Goal: Communication & Community: Share content

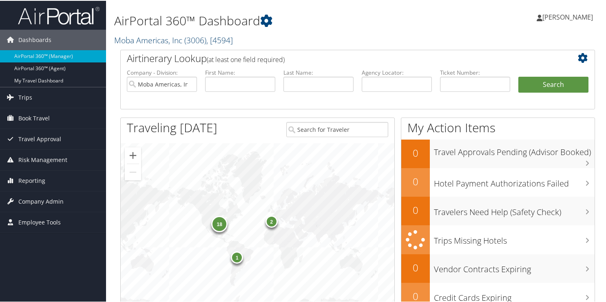
click at [119, 44] on link "Moba Americas, Inc ( 3006 ) , [ 4594 ]" at bounding box center [173, 39] width 119 height 11
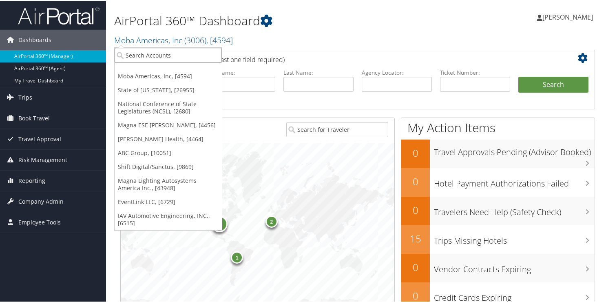
click at [133, 55] on input "search" at bounding box center [168, 54] width 107 height 15
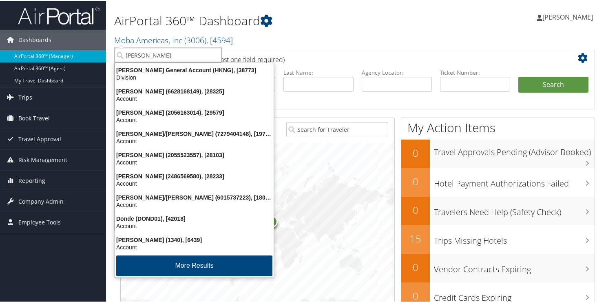
type input "doner"
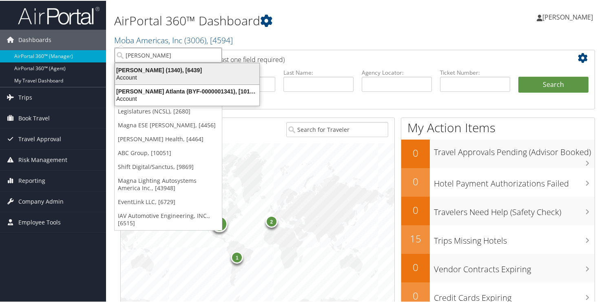
click at [138, 76] on div "Account" at bounding box center [187, 76] width 154 height 7
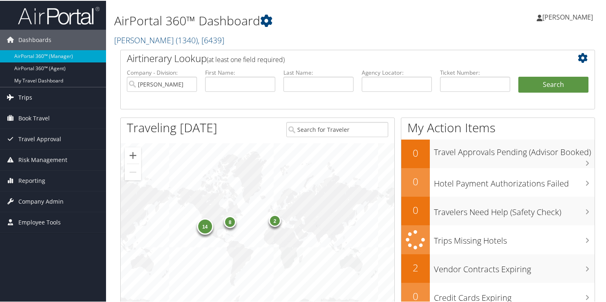
click at [29, 99] on span "Trips" at bounding box center [25, 96] width 14 height 20
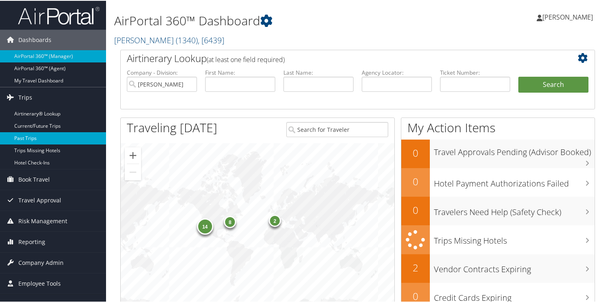
click at [26, 133] on link "Past Trips" at bounding box center [53, 137] width 106 height 12
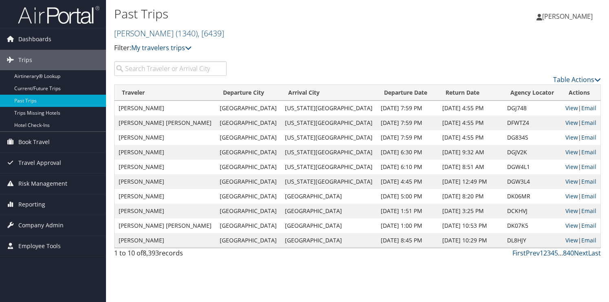
click at [134, 66] on input "search" at bounding box center [170, 68] width 112 height 15
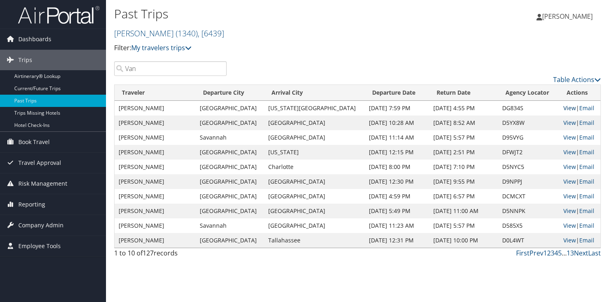
type input "Van"
click at [563, 106] on link "View" at bounding box center [569, 108] width 13 height 8
click at [564, 121] on link "View" at bounding box center [569, 123] width 13 height 8
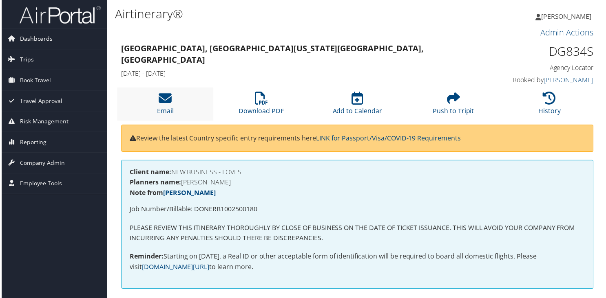
click at [177, 110] on li "Email" at bounding box center [164, 104] width 97 height 33
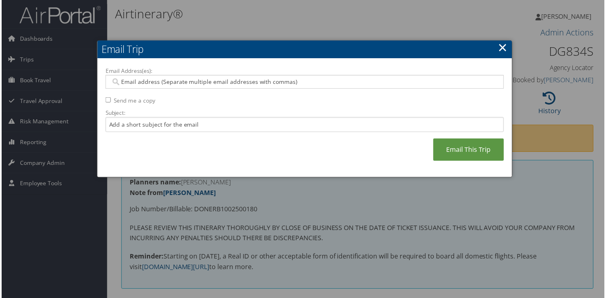
click at [192, 77] on div at bounding box center [304, 82] width 400 height 14
click at [189, 85] on input "Email Address(es):" at bounding box center [304, 82] width 389 height 8
type input "ks"
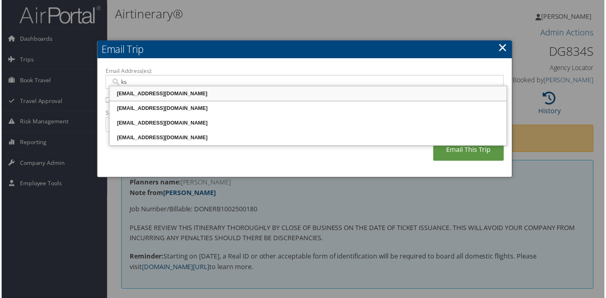
click at [171, 98] on div "KSTACHNIK@MOTORCITYTRAVEL.COM" at bounding box center [308, 94] width 397 height 8
type input "KSTACHNIK@MOTORCITYTRAVEL.COM"
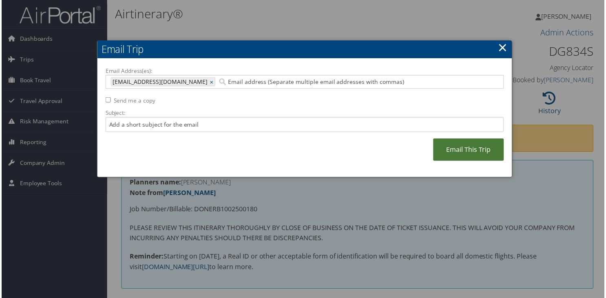
click at [470, 152] on link "Email This Trip" at bounding box center [469, 150] width 71 height 22
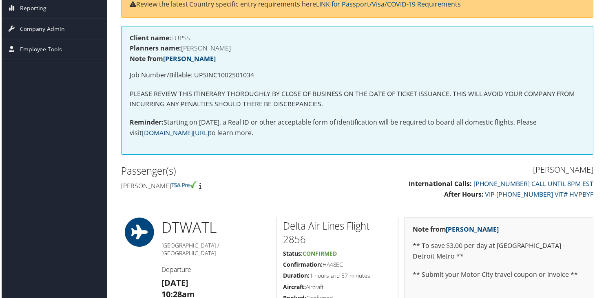
scroll to position [41, 0]
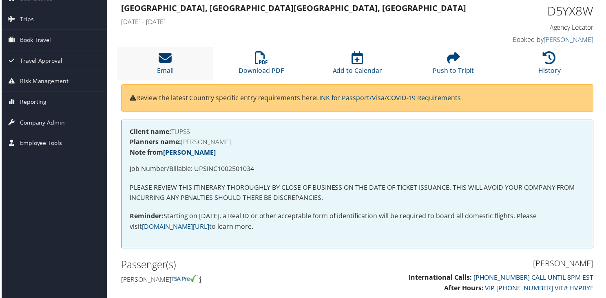
click at [163, 55] on icon at bounding box center [164, 57] width 13 height 13
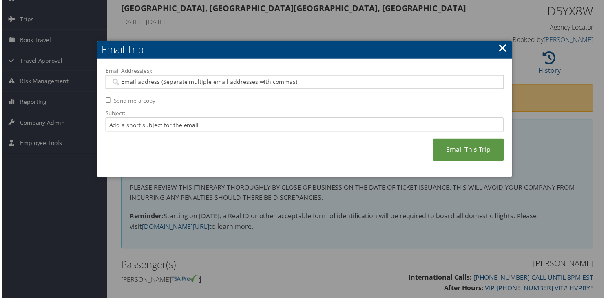
click at [163, 83] on input "Email Address(es):" at bounding box center [304, 82] width 389 height 8
type input "ks"
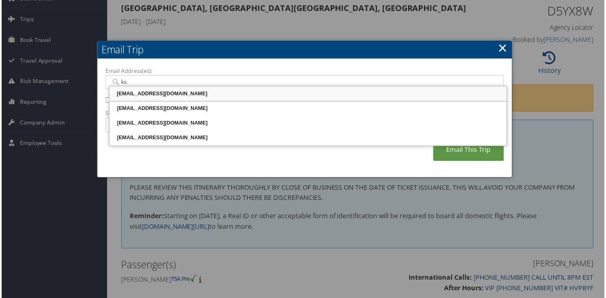
click at [159, 93] on div "KSTACHNIK@MOTORCITYTRAVEL.COM" at bounding box center [308, 94] width 397 height 8
type input "KSTACHNIK@MOTORCITYTRAVEL.COM"
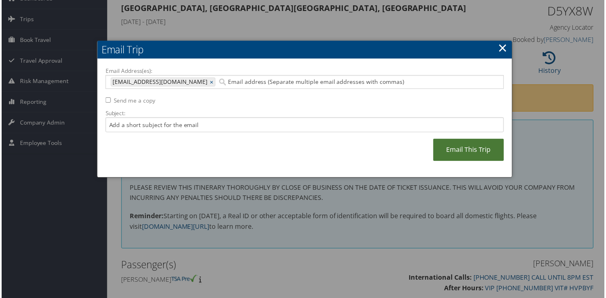
click at [457, 151] on link "Email This Trip" at bounding box center [469, 150] width 71 height 22
